Goal: Task Accomplishment & Management: Manage account settings

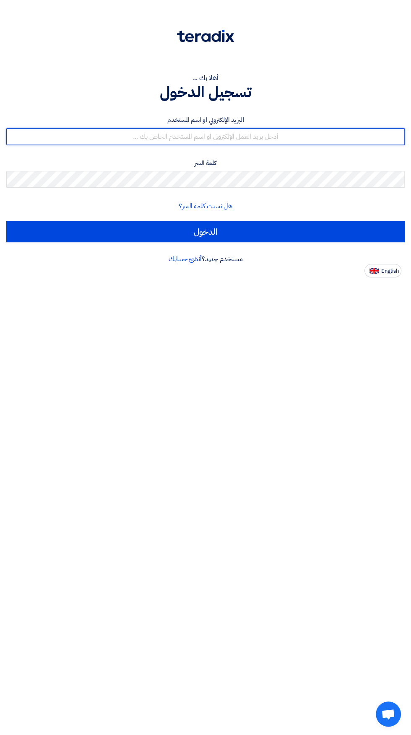
click at [235, 129] on input "text" at bounding box center [205, 136] width 398 height 17
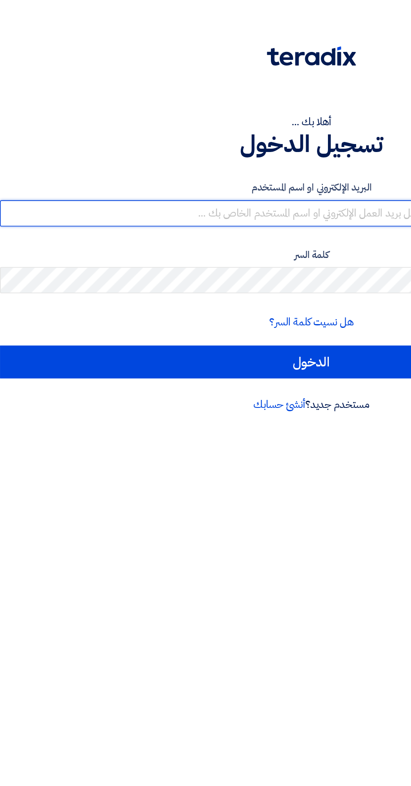
type input "[EMAIL_ADDRESS][DOMAIN_NAME]"
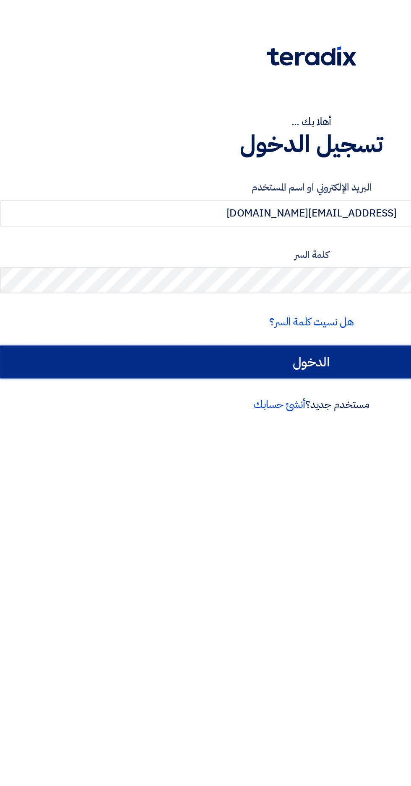
click at [238, 227] on input "الدخول" at bounding box center [205, 231] width 398 height 21
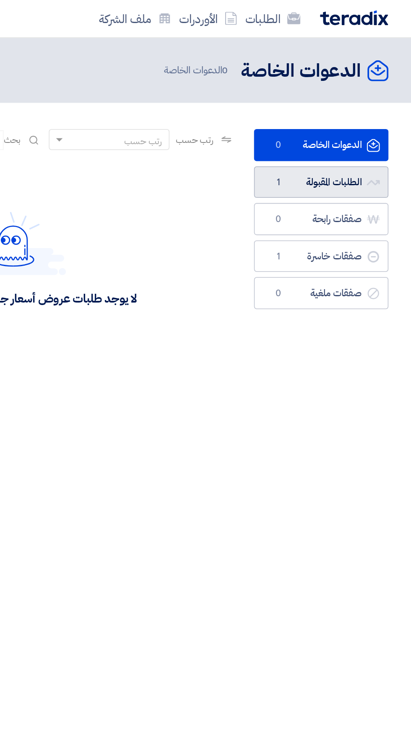
click at [358, 112] on link "الطلبات المقبولة الطلبات المقبولة 1" at bounding box center [353, 116] width 86 height 21
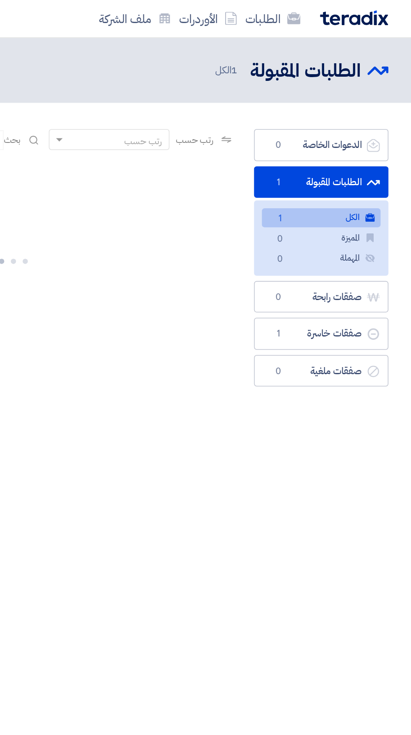
scroll to position [0, -2]
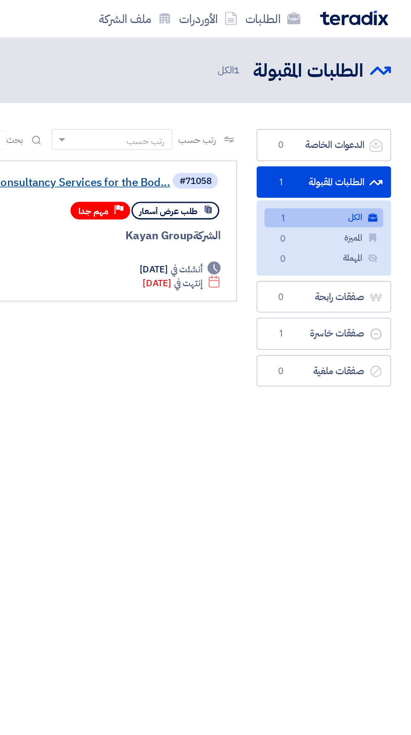
click at [197, 116] on link "Provision of Consultancy Services for the Bod..." at bounding box center [173, 117] width 168 height 8
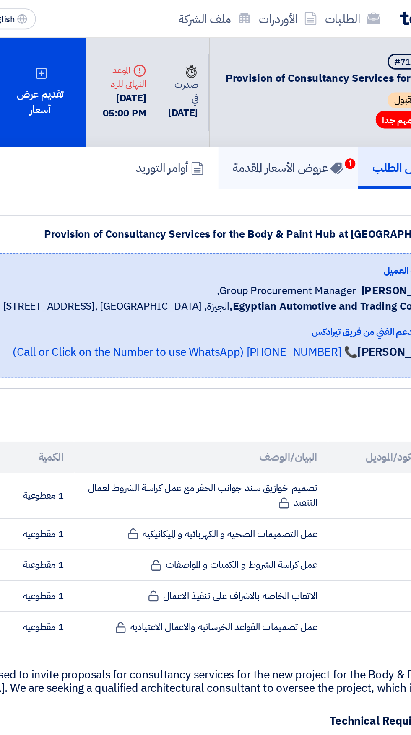
click at [277, 109] on h5 "عروض الأسعار المقدمة 1" at bounding box center [280, 107] width 71 height 10
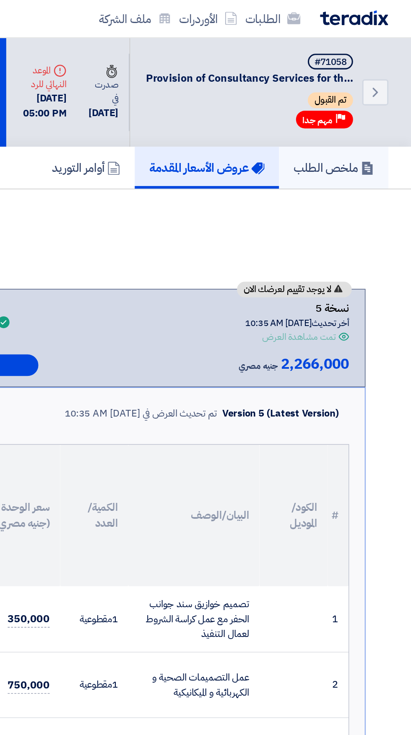
click at [359, 100] on link "ملخص الطلب" at bounding box center [361, 107] width 70 height 27
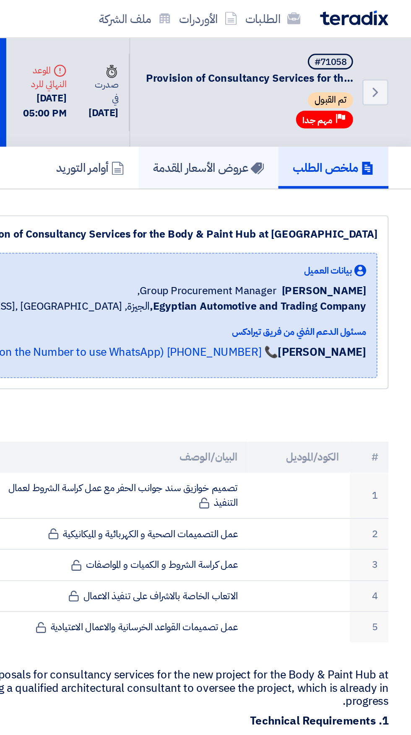
click at [295, 102] on h5 "عروض الأسعار المقدمة" at bounding box center [280, 107] width 71 height 10
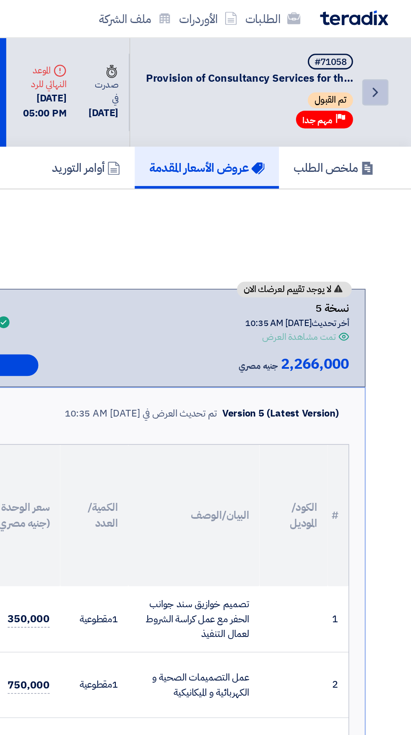
click at [387, 59] on icon "Back" at bounding box center [387, 59] width 10 height 10
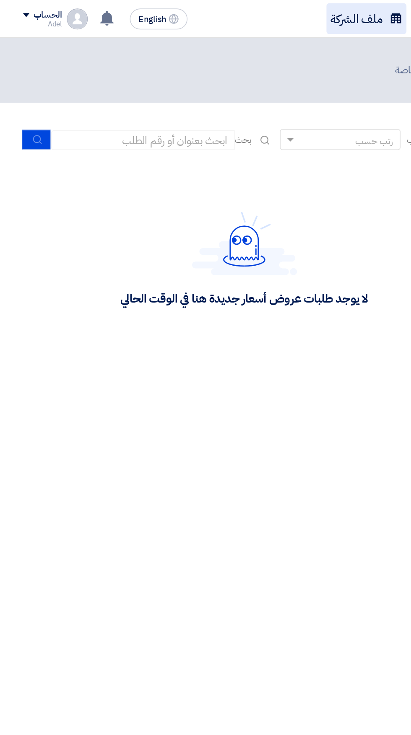
click at [233, 10] on link "ملف الشركة" at bounding box center [234, 12] width 51 height 20
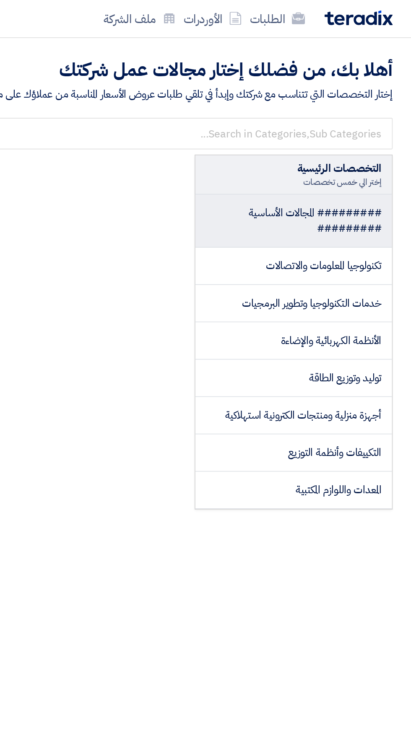
click at [363, 138] on span "######### المجالات الأساسية #########" at bounding box center [346, 141] width 85 height 20
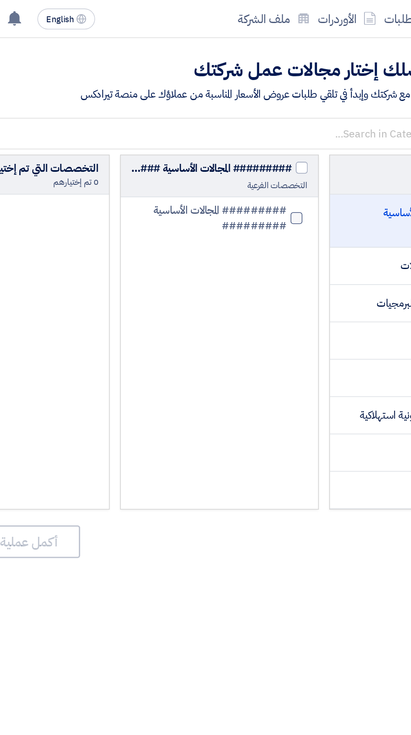
click at [250, 137] on div at bounding box center [249, 140] width 8 height 8
click at [242, 137] on input "######### المجالات الأساسية #########" at bounding box center [239, 139] width 5 height 5
checkbox input "true"
